Goal: Task Accomplishment & Management: Manage account settings

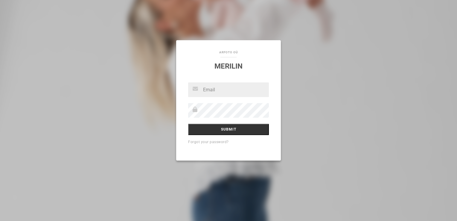
click at [211, 96] on input "text" at bounding box center [228, 89] width 81 height 15
type input "[PERSON_NAME][EMAIL_ADDRESS][DOMAIN_NAME]"
click at [188, 124] on input "Submit" at bounding box center [228, 129] width 81 height 11
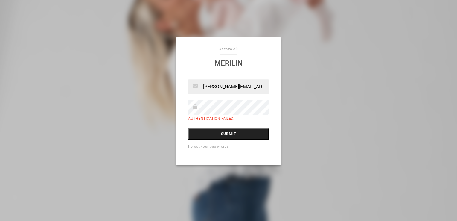
click at [251, 132] on input "Submit" at bounding box center [228, 133] width 81 height 11
